Goal: Use online tool/utility

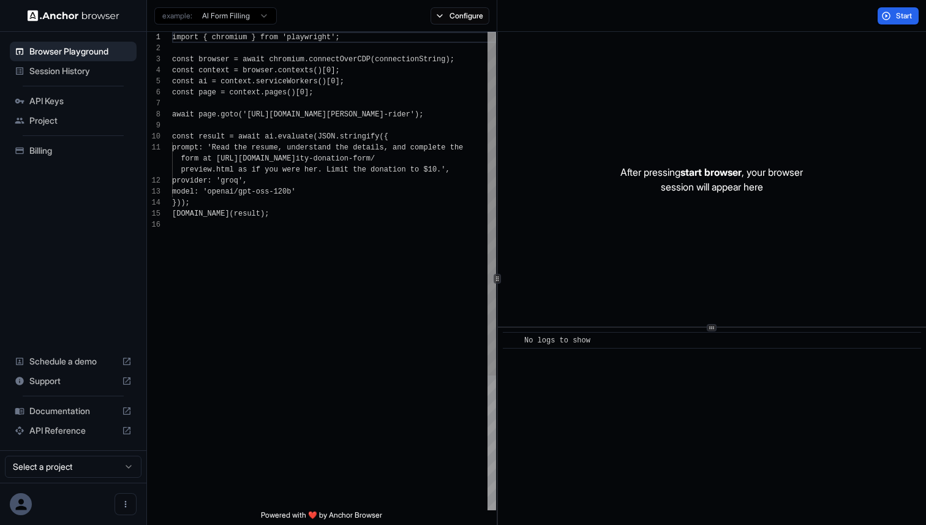
scroll to position [110, 0]
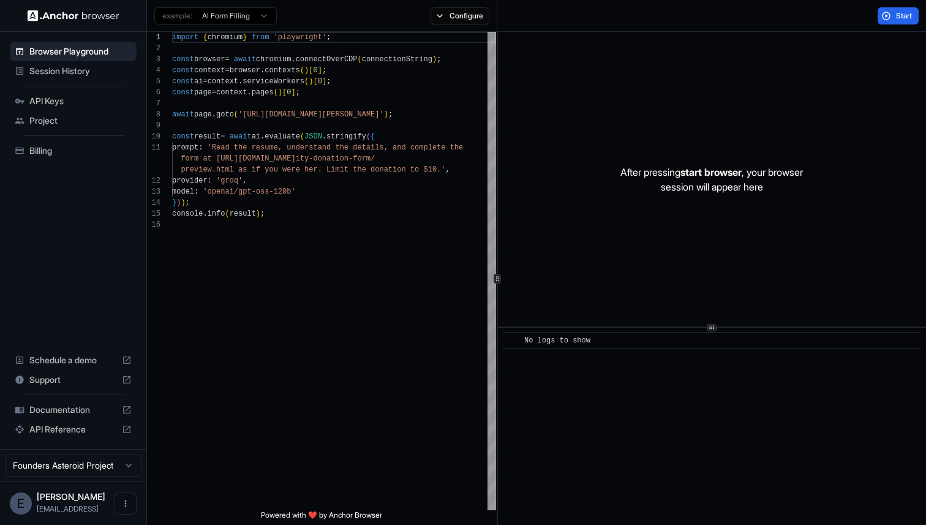
click at [89, 480] on div "Founders Asteroid Project" at bounding box center [73, 465] width 146 height 32
click at [87, 474] on html "Browser Playground Session History API Keys Project Billing Schedule a demo Sup…" at bounding box center [463, 262] width 926 height 525
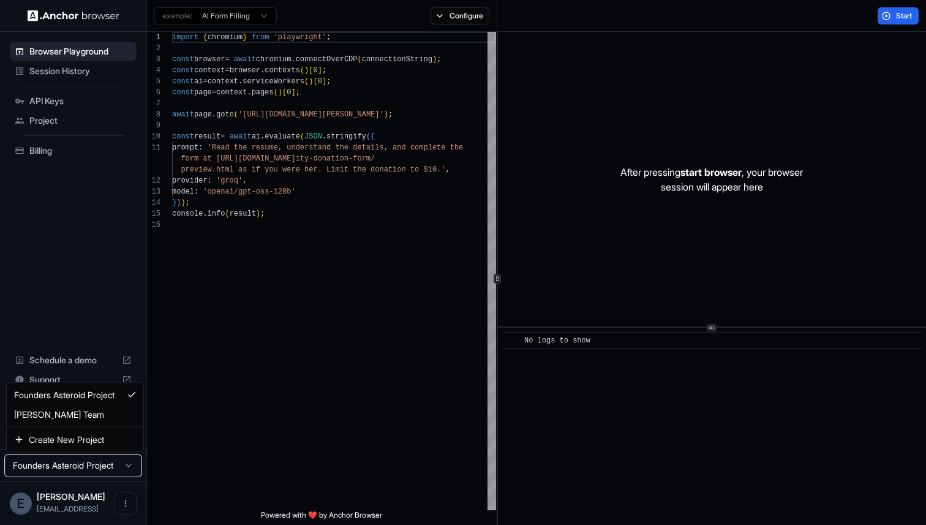
click at [87, 474] on html "Browser Playground Session History API Keys Project Billing Schedule a demo Sup…" at bounding box center [463, 262] width 926 height 525
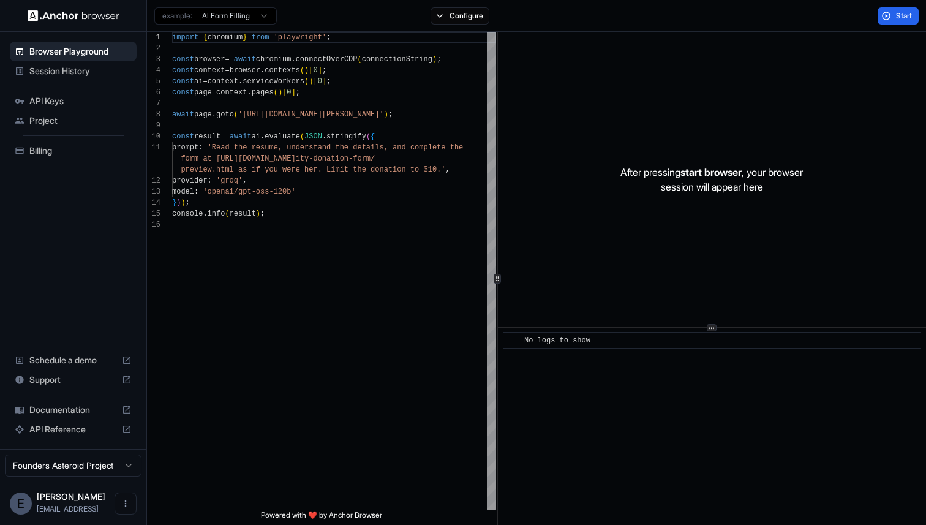
click at [86, 470] on html "Browser Playground Session History API Keys Project Billing Schedule a demo Sup…" at bounding box center [463, 262] width 926 height 525
click at [103, 467] on html "Browser Playground Session History API Keys Project Billing Schedule a demo Sup…" at bounding box center [463, 262] width 926 height 525
click at [103, 471] on html "Browser Playground Session History API Keys Project Billing Schedule a demo Sup…" at bounding box center [463, 262] width 926 height 525
click at [103, 469] on html "Browser Playground Session History API Keys Project Billing Schedule a demo Sup…" at bounding box center [463, 262] width 926 height 525
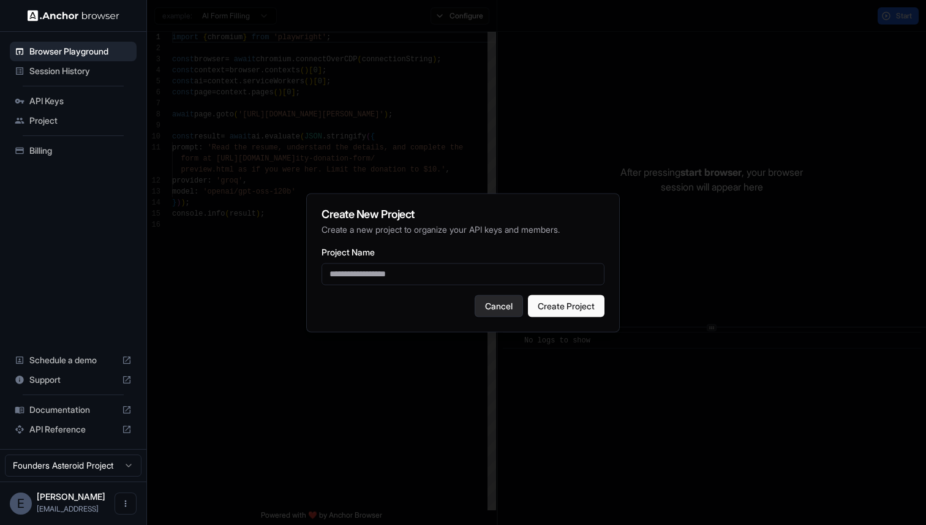
click at [509, 303] on button "Cancel" at bounding box center [499, 306] width 48 height 22
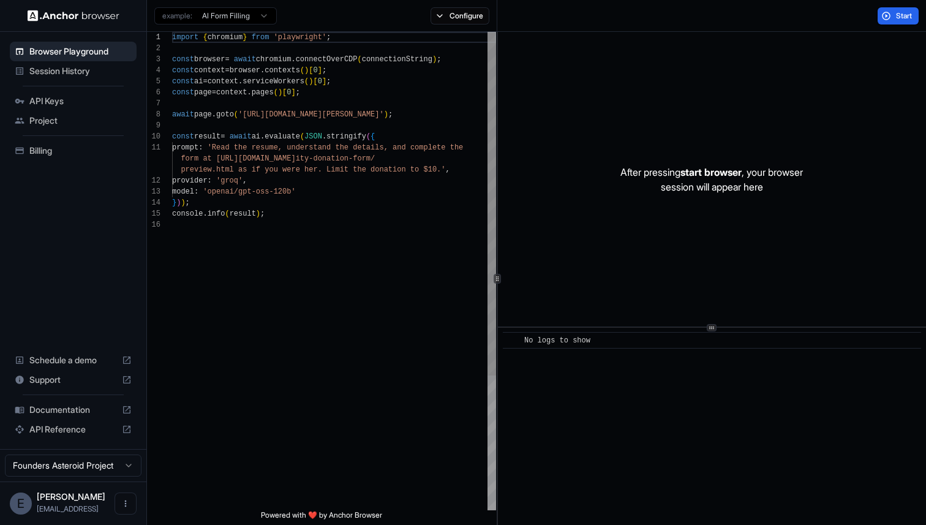
type textarea "**********"
click at [294, 363] on div "import { chromium } from 'playwright' ; const browser = await chromium . connec…" at bounding box center [334, 365] width 324 height 666
click at [102, 474] on html "Browser Playground Session History API Keys Project Billing Schedule a demo Sup…" at bounding box center [463, 262] width 926 height 525
